Goal: Task Accomplishment & Management: Manage account settings

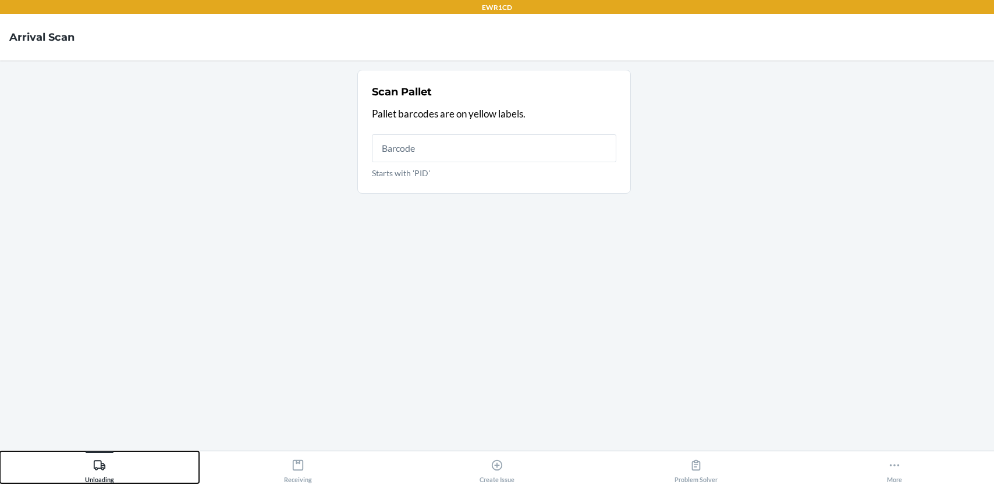
click at [107, 469] on div "Unloading" at bounding box center [99, 469] width 29 height 29
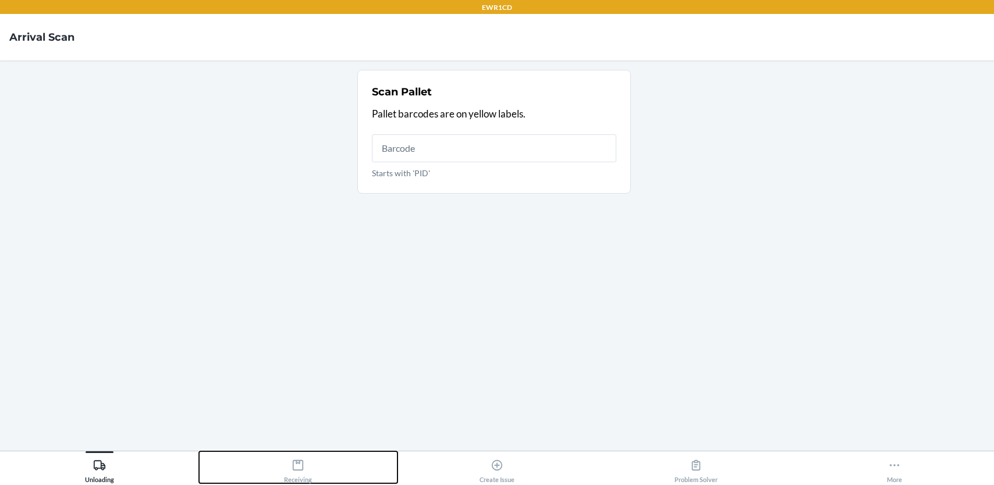
click at [293, 469] on icon at bounding box center [298, 465] width 10 height 10
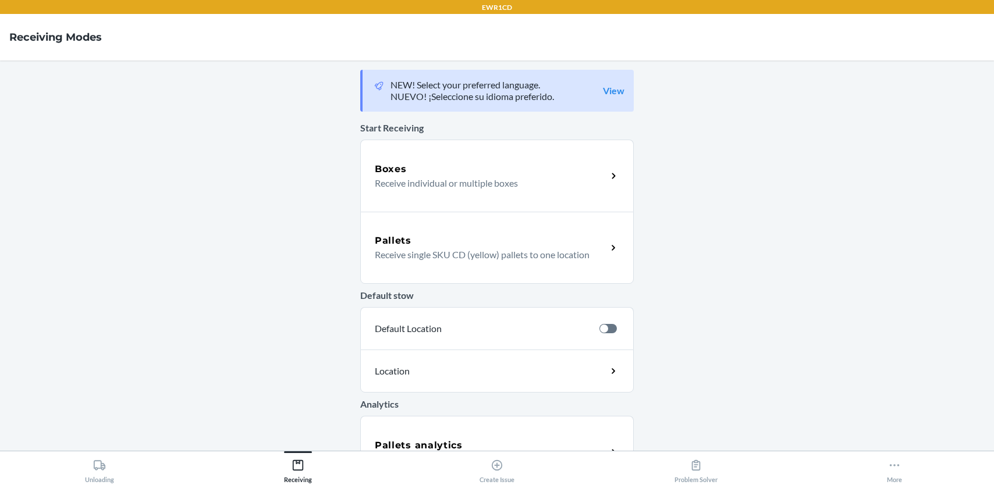
click at [771, 281] on main "NEW! Select your preferred language. NUEVO! ¡Seleccione su idioma preferido. Vi…" at bounding box center [497, 256] width 994 height 391
click at [250, 345] on main "NEW! Select your preferred language. NUEVO! ¡Seleccione su idioma preferido. Vi…" at bounding box center [497, 256] width 994 height 391
click at [890, 464] on icon at bounding box center [894, 465] width 13 height 13
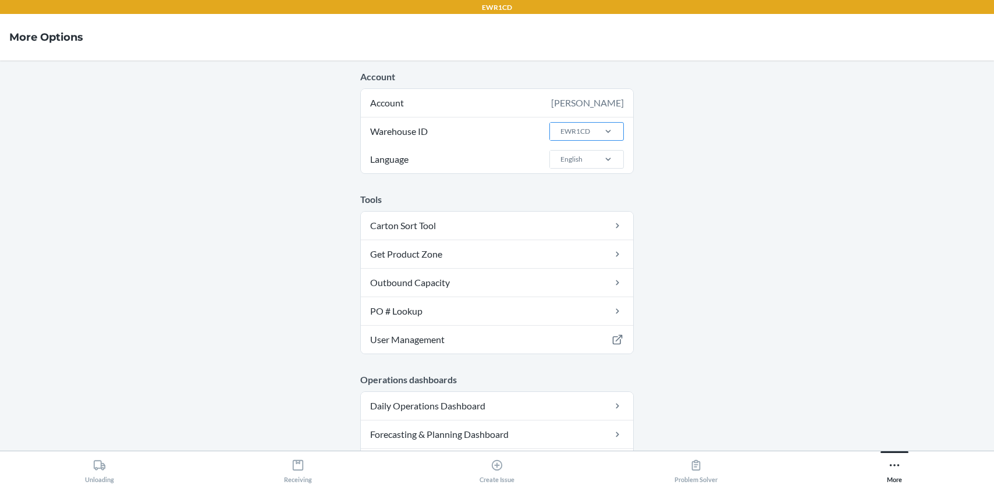
click at [550, 123] on div "EWR1CD" at bounding box center [571, 131] width 43 height 17
click at [559, 126] on input "Warehouse ID EWR1CD" at bounding box center [559, 131] width 1 height 10
click at [581, 136] on div "EWR1CD" at bounding box center [576, 131] width 30 height 10
click at [561, 136] on input "Warehouse ID option AMS1 focused, 1 of 25. 25 results available. Use Up and Dow…" at bounding box center [559, 131] width 1 height 10
click at [581, 134] on div "EWR1CD" at bounding box center [576, 131] width 30 height 10
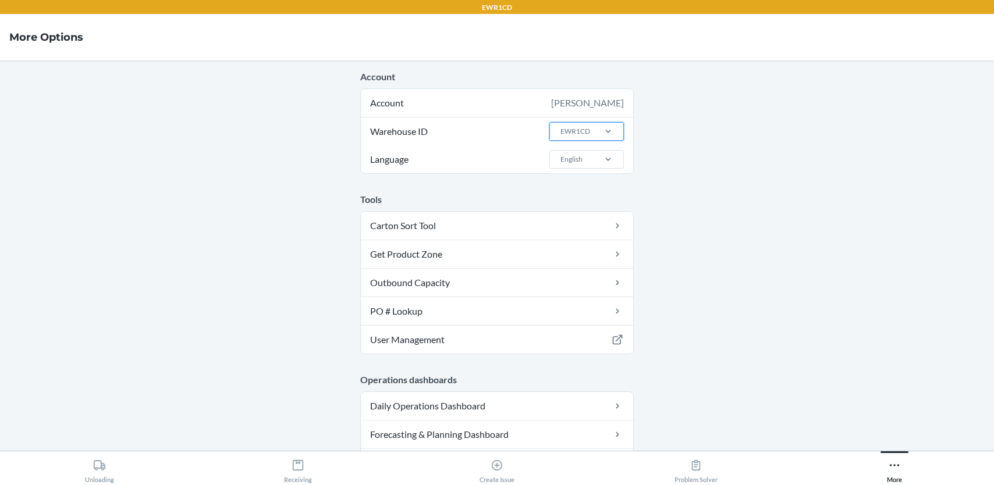
click at [561, 134] on input "Warehouse ID 0 results available. Select is focused ,type to refine list, press…" at bounding box center [559, 131] width 1 height 10
click at [704, 141] on main "Account Account [PERSON_NAME] ID option AMS1 focused, 1 of 25. 25 results avail…" at bounding box center [497, 256] width 994 height 391
click at [250, 79] on main "Account Account isabelle Warehouse ID EWR1CD Language English Tools Carton Sort…" at bounding box center [497, 256] width 994 height 391
click at [893, 465] on icon at bounding box center [895, 465] width 10 height 2
click at [846, 310] on main "Account Account isabelle Warehouse ID EWR1CD Language English Tools Carton Sort…" at bounding box center [497, 256] width 994 height 391
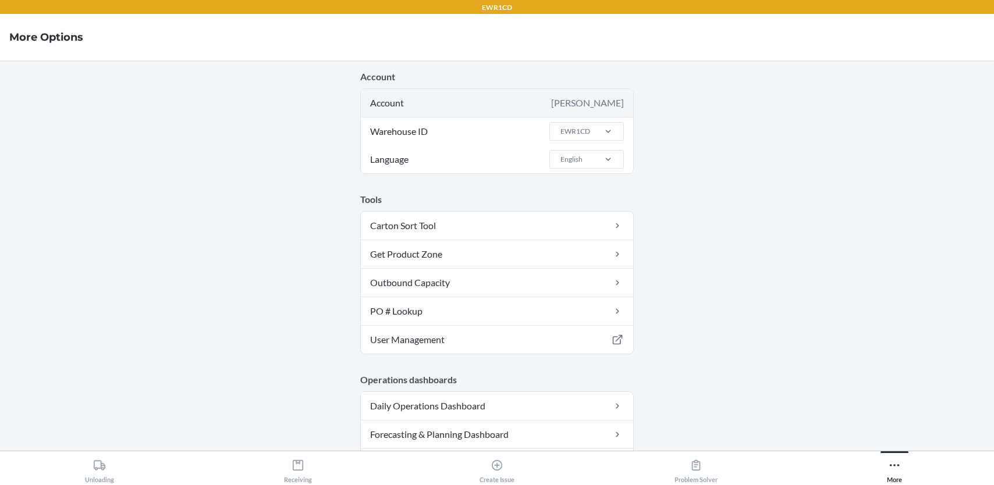
click at [605, 100] on div "[PERSON_NAME]" at bounding box center [587, 103] width 73 height 14
